Goal: Task Accomplishment & Management: Manage account settings

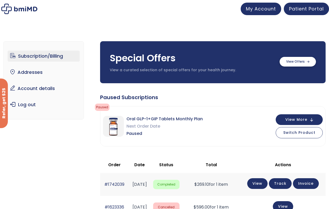
click at [301, 63] on label at bounding box center [298, 62] width 36 height 10
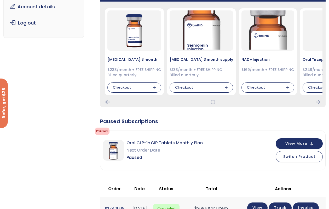
scroll to position [83, 0]
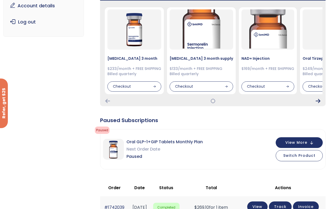
click at [318, 101] on icon "Next Card" at bounding box center [318, 101] width 5 height 4
click at [318, 99] on icon "Next Card" at bounding box center [318, 101] width 5 height 4
drag, startPoint x: 318, startPoint y: 99, endPoint x: 261, endPoint y: 100, distance: 57.5
click at [261, 100] on div at bounding box center [213, 101] width 220 height 4
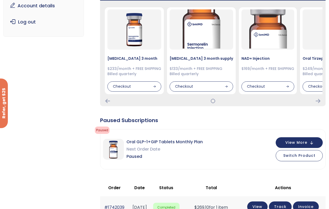
click at [261, 100] on div at bounding box center [213, 101] width 220 height 4
click at [319, 100] on icon "Next Card" at bounding box center [318, 101] width 5 height 4
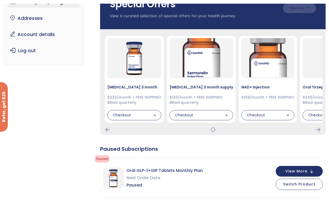
scroll to position [0, 0]
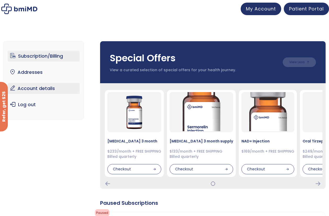
click at [35, 88] on link "Account details" at bounding box center [44, 88] width 72 height 11
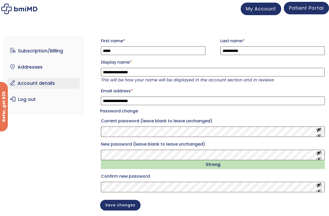
click at [315, 10] on span "Patient Portal" at bounding box center [306, 8] width 35 height 7
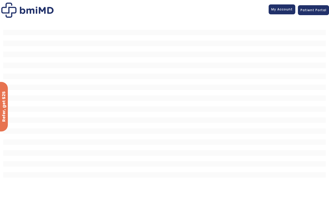
click at [277, 8] on span "My Account" at bounding box center [281, 9] width 21 height 4
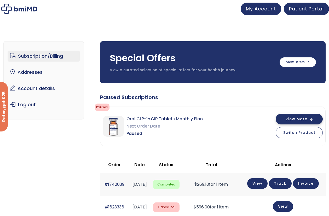
click at [295, 124] on button "View More" at bounding box center [299, 119] width 47 height 11
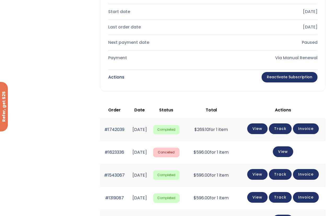
scroll to position [256, 0]
